Goal: Navigation & Orientation: Find specific page/section

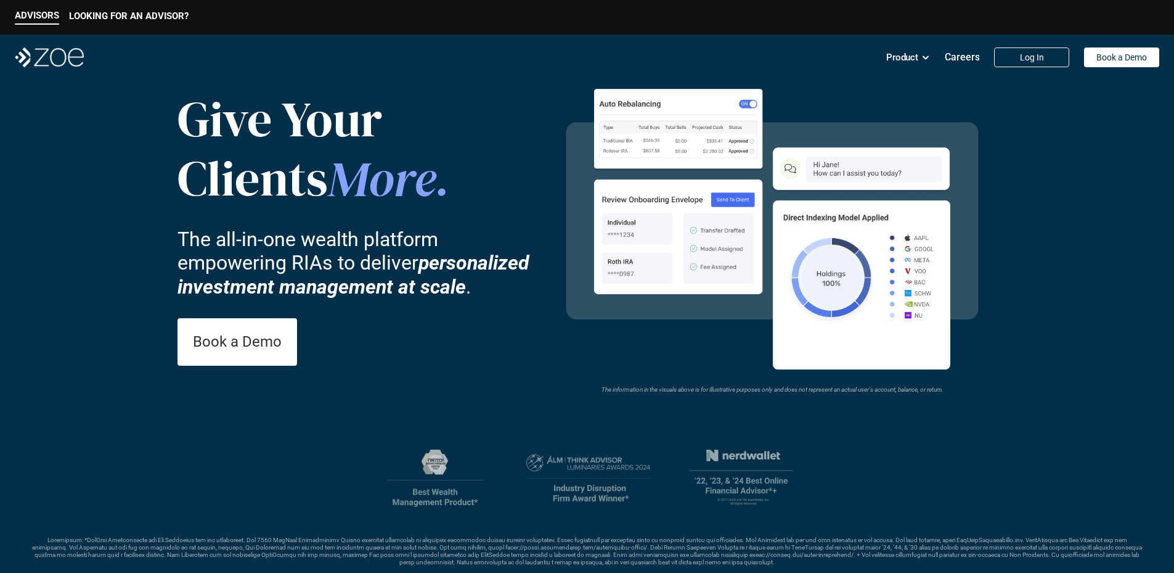
scroll to position [62, 0]
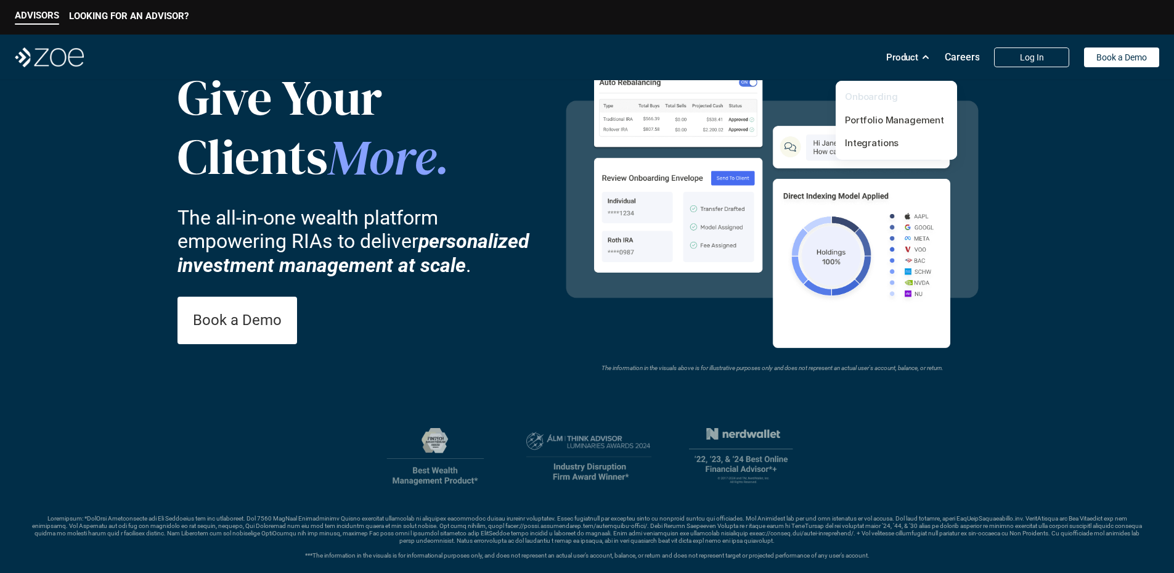
click at [880, 98] on link "Onboarding" at bounding box center [871, 97] width 53 height 12
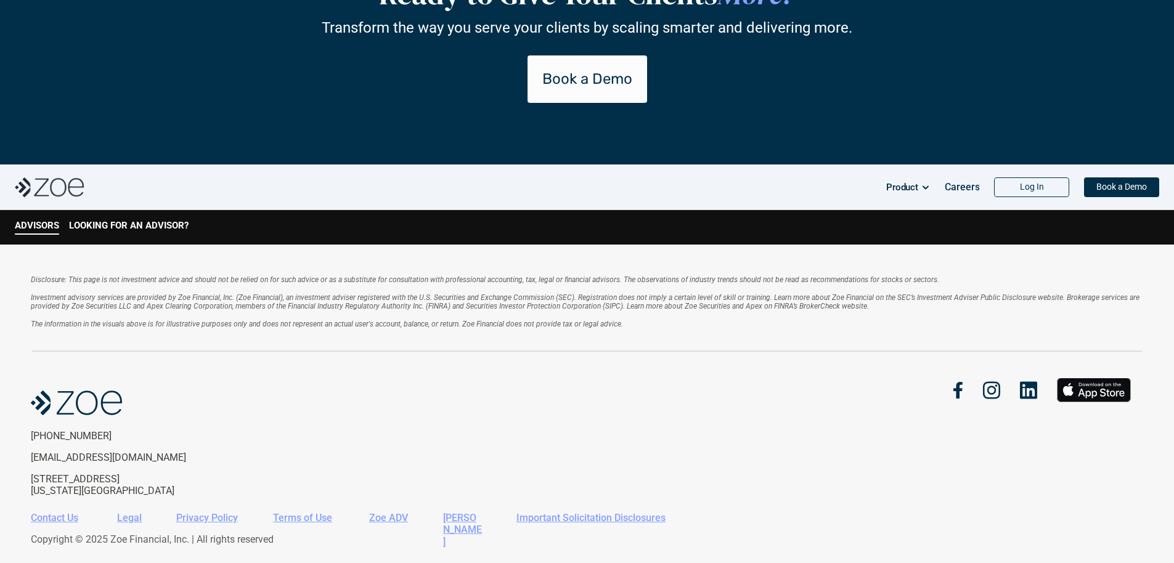
scroll to position [2638, 0]
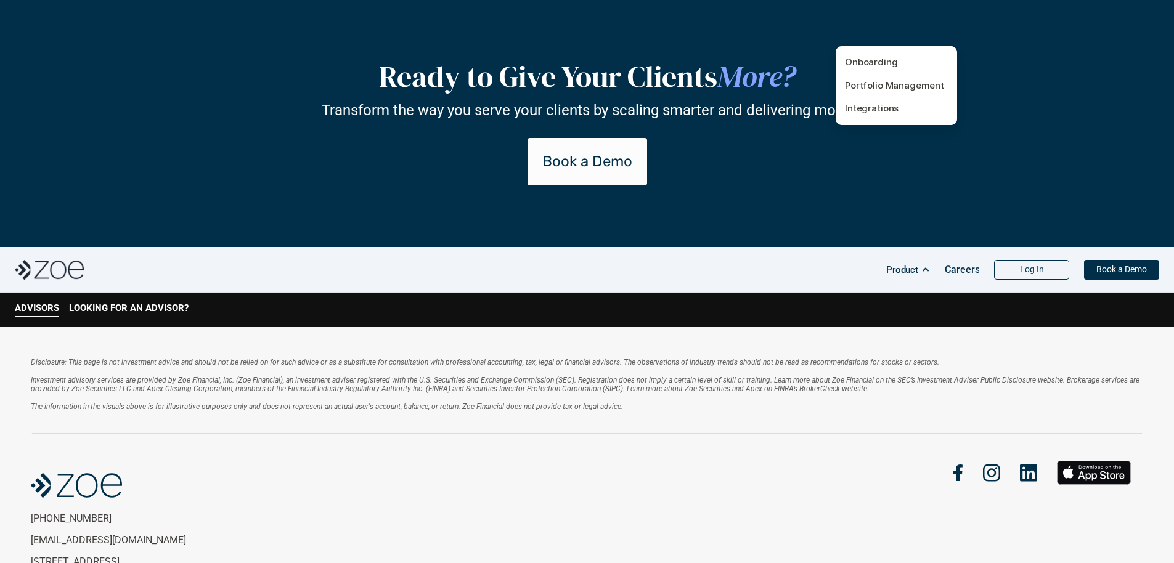
click at [890, 261] on p "Product" at bounding box center [902, 270] width 32 height 18
click at [887, 81] on link "Portfolio Management" at bounding box center [894, 85] width 99 height 12
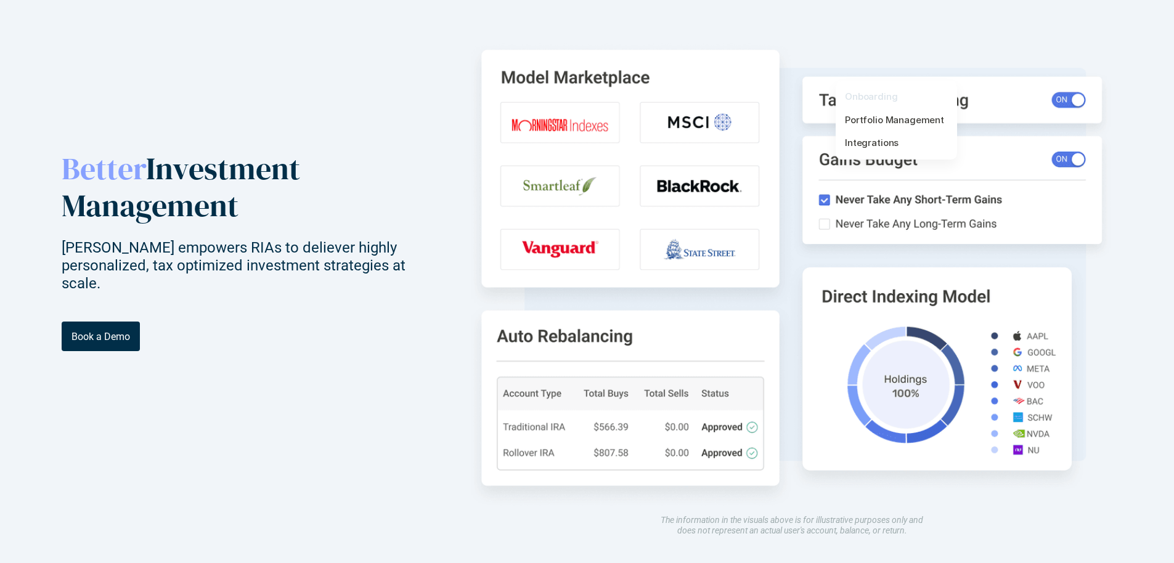
click at [884, 92] on link "Onboarding" at bounding box center [871, 97] width 53 height 12
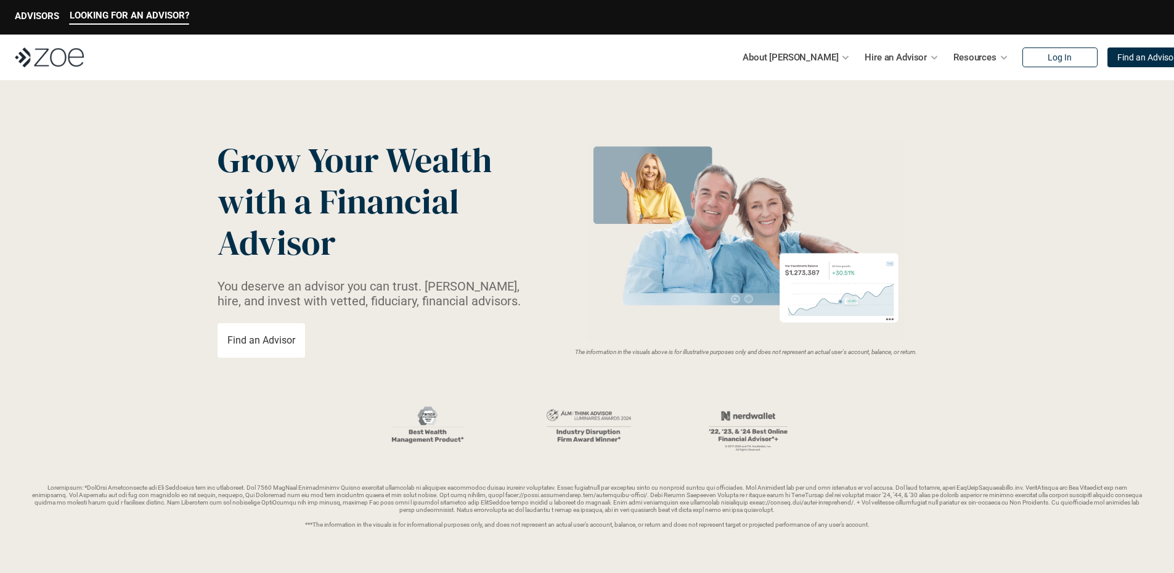
click at [26, 9] on div "LOOKING FOR AN ADVISOR? ADVISORS" at bounding box center [587, 17] width 1174 height 35
click at [27, 10] on p "ADVISORS" at bounding box center [37, 15] width 44 height 11
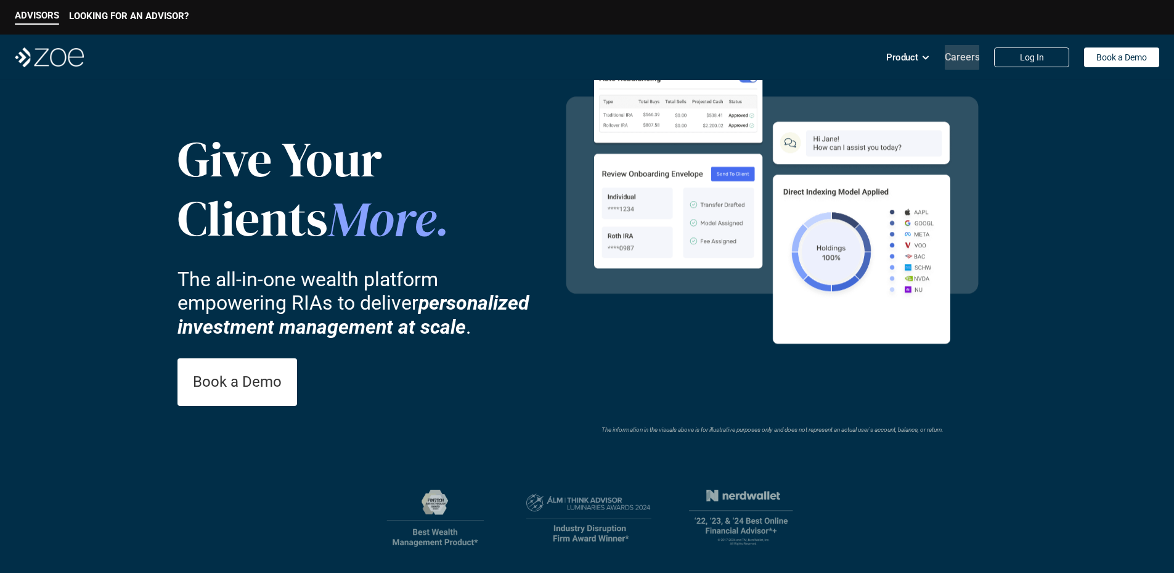
click at [930, 56] on div "Product Careers Log In Book a Demo" at bounding box center [1022, 57] width 273 height 25
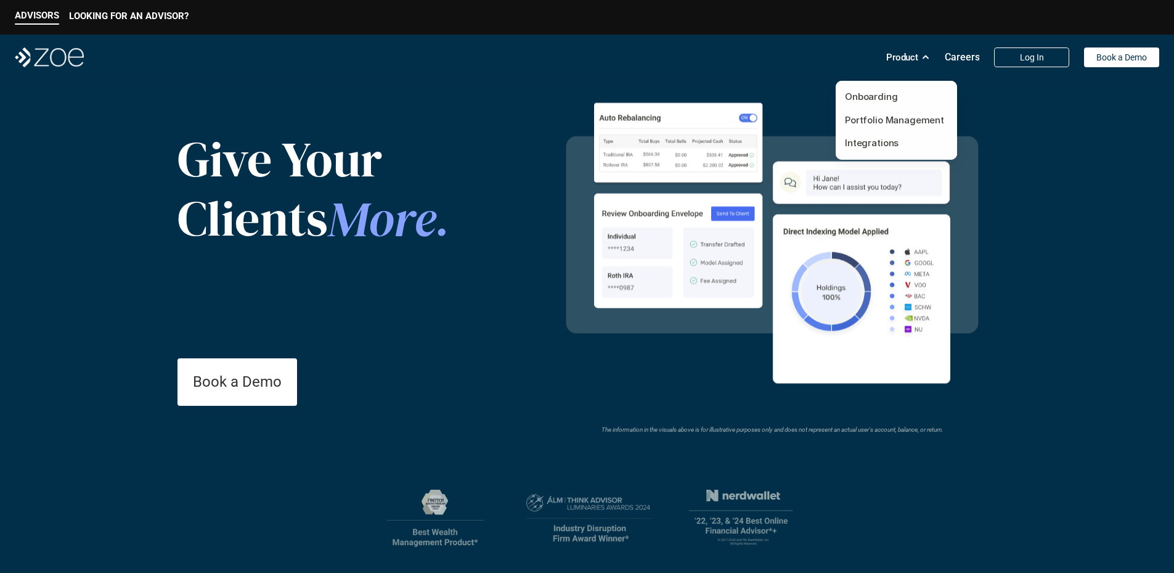
click at [922, 55] on icon at bounding box center [925, 57] width 9 height 9
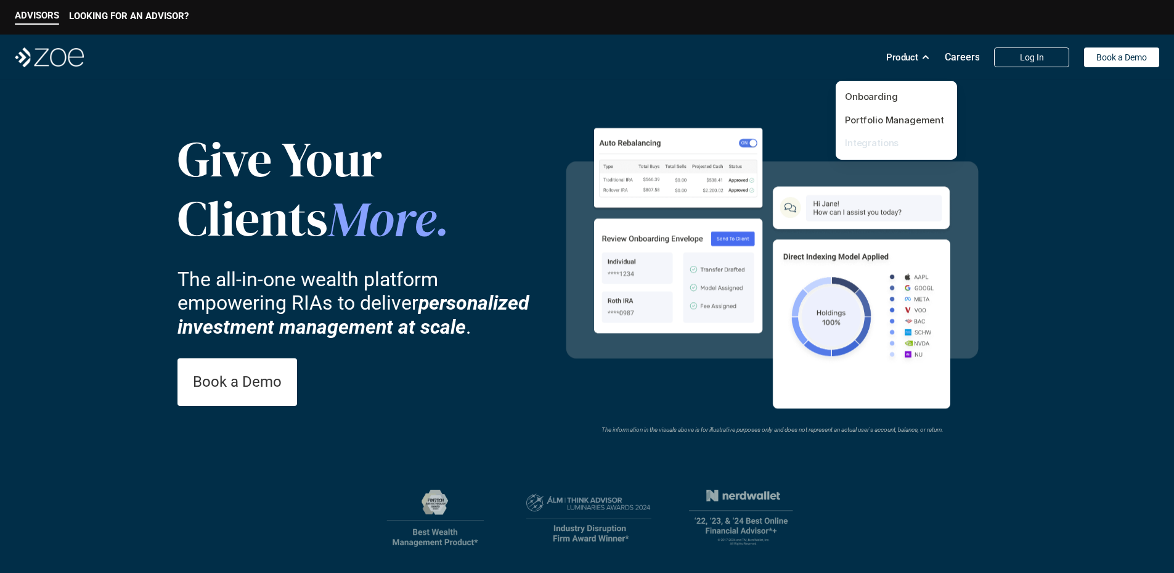
click at [888, 139] on link "Integrations" at bounding box center [872, 143] width 54 height 12
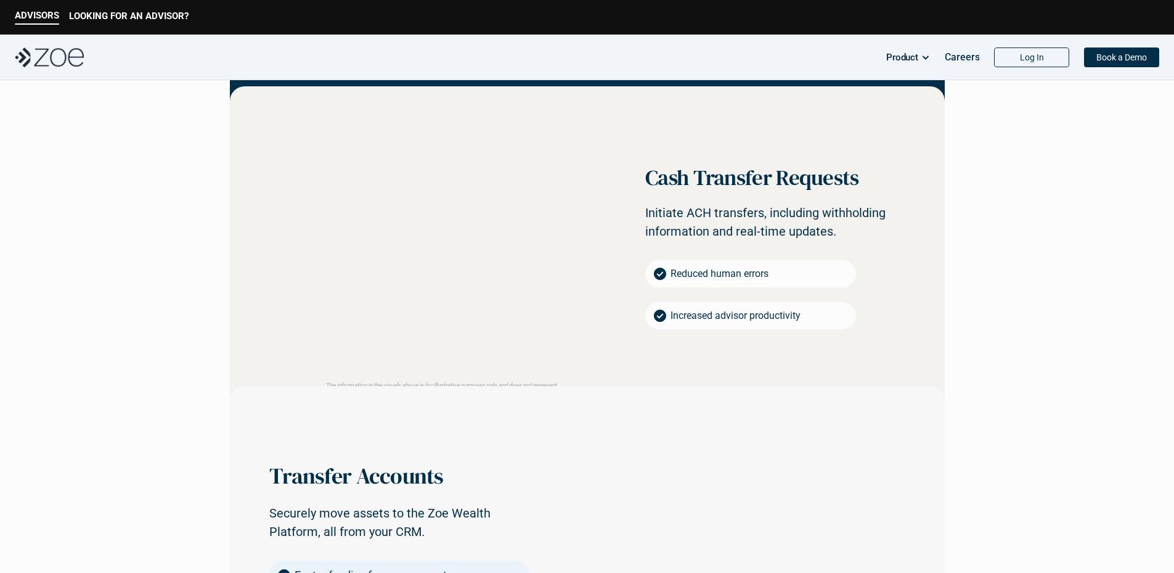
scroll to position [986, 0]
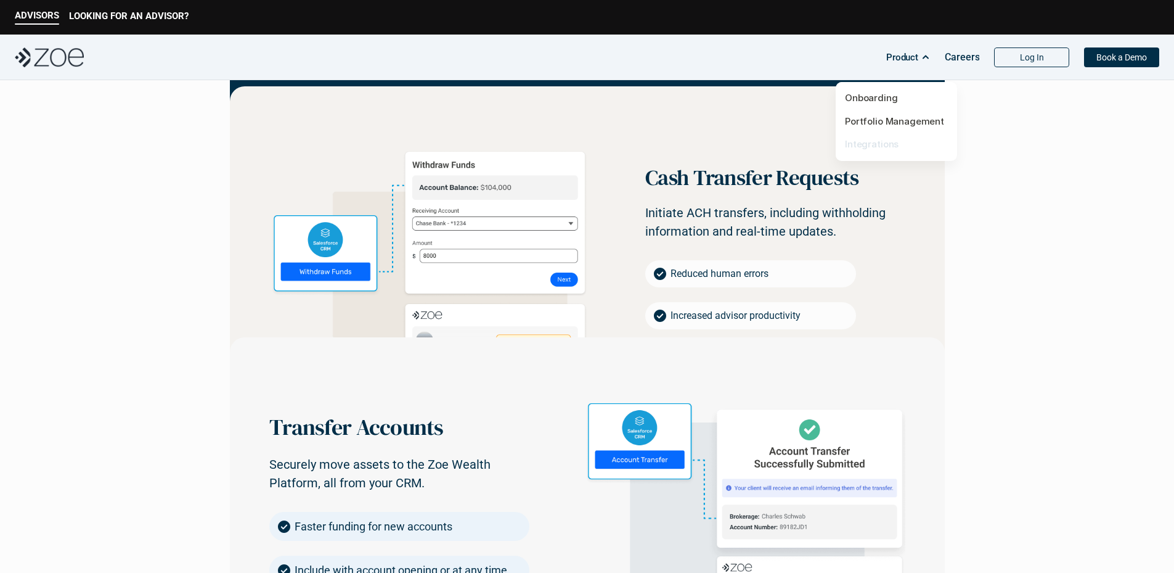
click at [884, 147] on link "Integrations" at bounding box center [872, 144] width 54 height 12
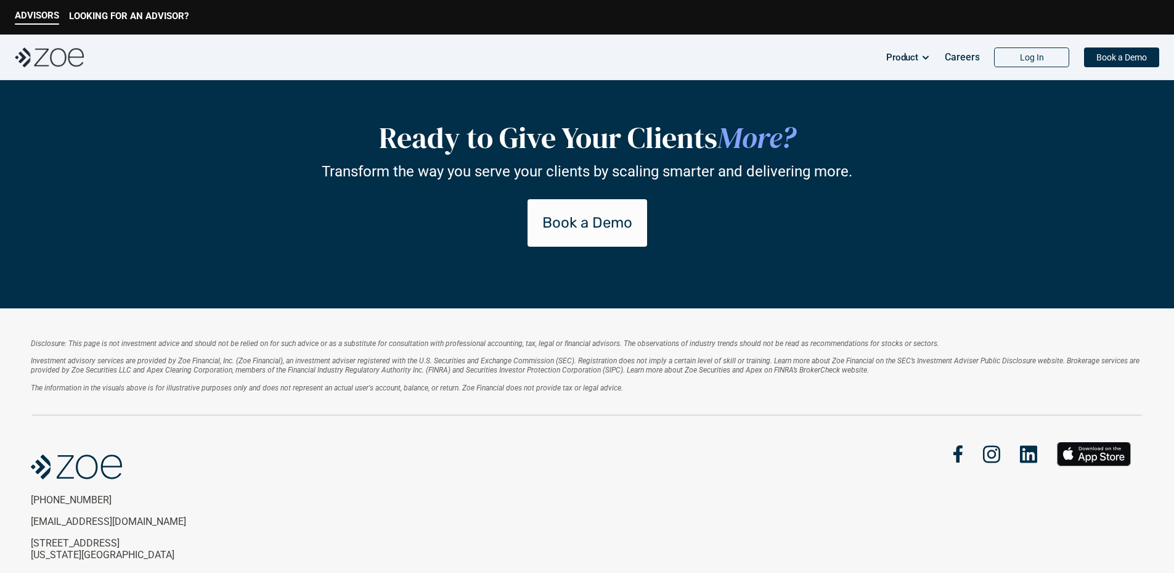
scroll to position [1767, 0]
